Goal: Task Accomplishment & Management: Manage account settings

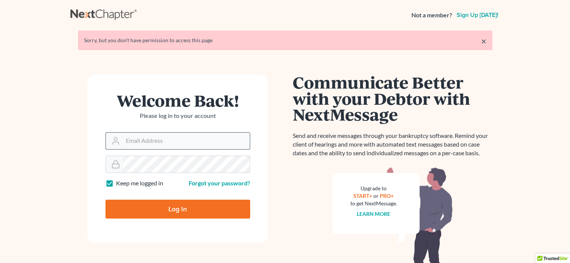
click at [156, 143] on input "Email Address" at bounding box center [186, 141] width 127 height 17
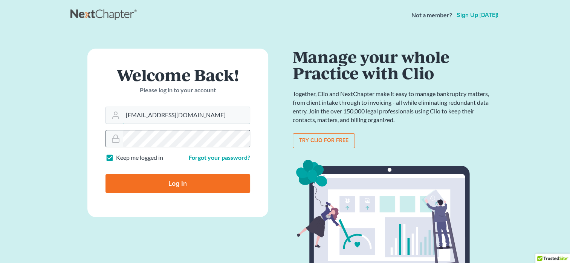
type input "[EMAIL_ADDRESS][DOMAIN_NAME]"
click at [191, 181] on input "Log In" at bounding box center [177, 183] width 145 height 19
type input "Thinking..."
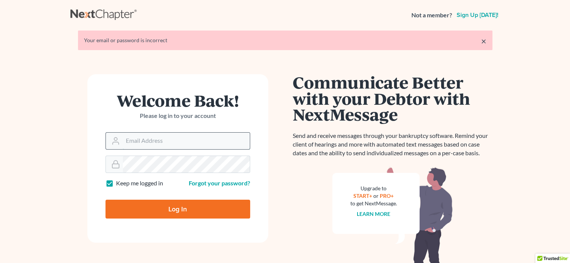
click at [172, 142] on input "Email Address" at bounding box center [186, 141] width 127 height 17
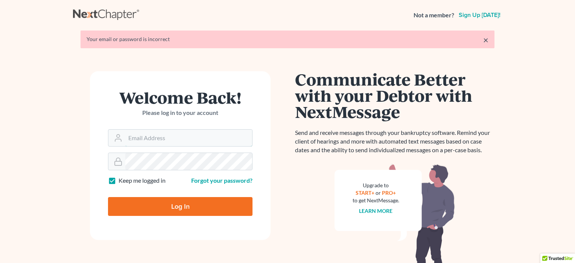
type input "[EMAIL_ADDRESS][DOMAIN_NAME]"
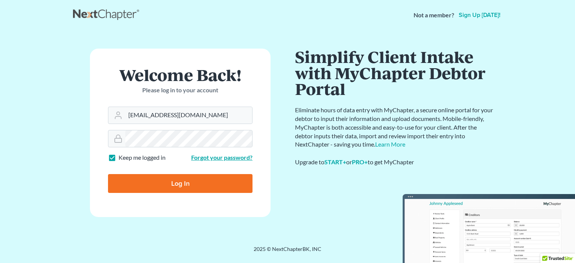
click at [193, 158] on link "Forgot your password?" at bounding box center [221, 157] width 61 height 7
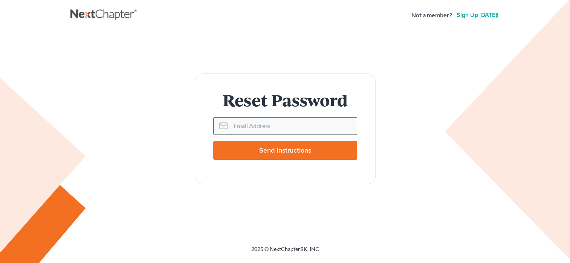
click at [232, 126] on input "Email Address" at bounding box center [293, 125] width 126 height 17
type input "malawoff@msn.com"
click at [267, 150] on input "Send Instructions" at bounding box center [285, 150] width 144 height 19
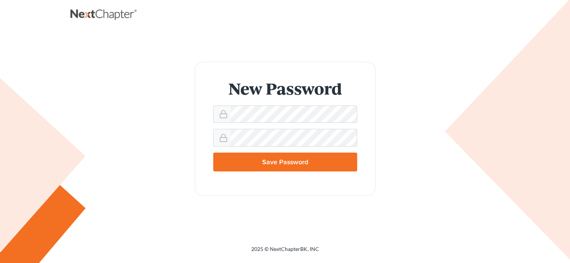
click at [337, 156] on input "Save Password" at bounding box center [285, 162] width 144 height 19
type input "Thinking..."
click at [297, 157] on input "Save Password" at bounding box center [285, 162] width 144 height 19
type input "Thinking..."
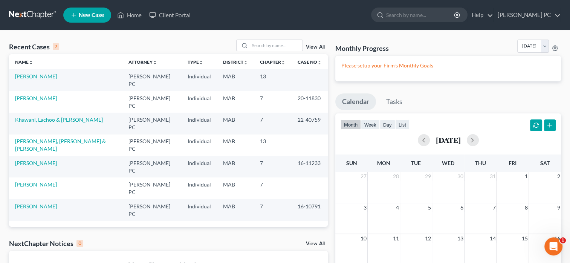
click at [38, 76] on link "[PERSON_NAME]" at bounding box center [36, 76] width 42 height 6
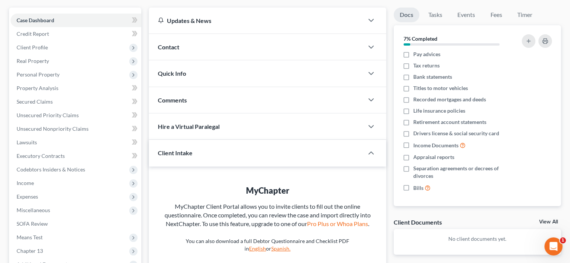
scroll to position [73, 0]
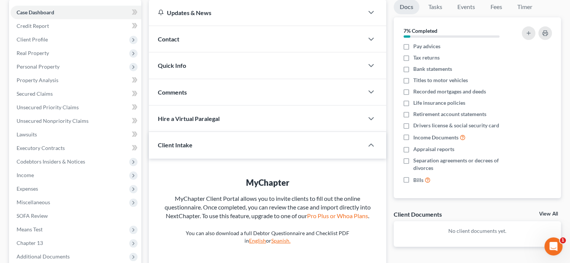
click at [6, 161] on div "Case Dashboard Payments Invoices Payments Payments Credit Report Client Profile" at bounding box center [75, 156] width 140 height 313
